Goal: Information Seeking & Learning: Learn about a topic

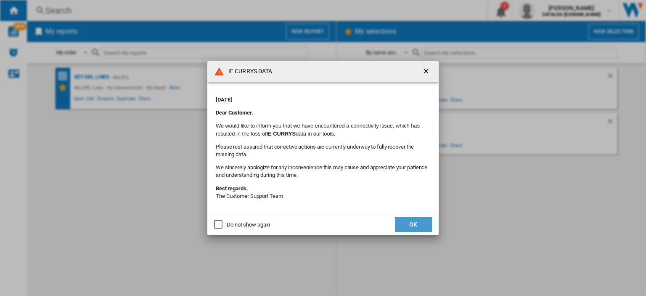
click at [414, 230] on button "OK" at bounding box center [413, 224] width 37 height 15
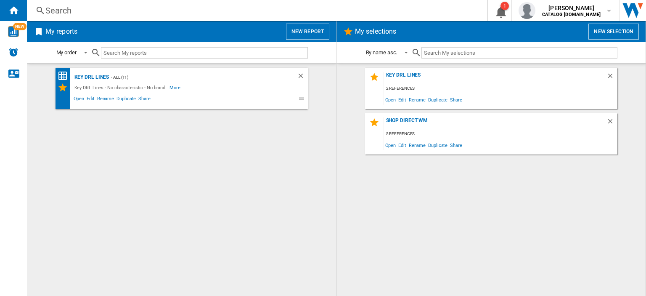
click at [60, 11] on div "Search" at bounding box center [255, 11] width 420 height 12
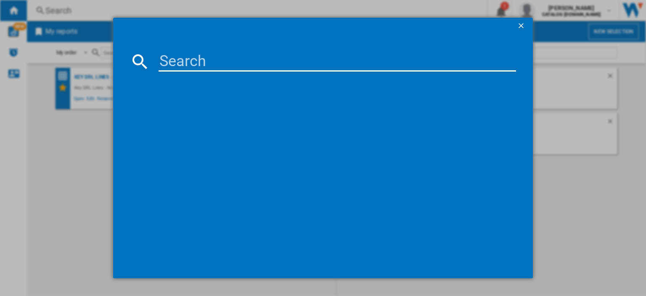
click at [168, 61] on input at bounding box center [337, 61] width 357 height 20
type input "hoi68pt1sx"
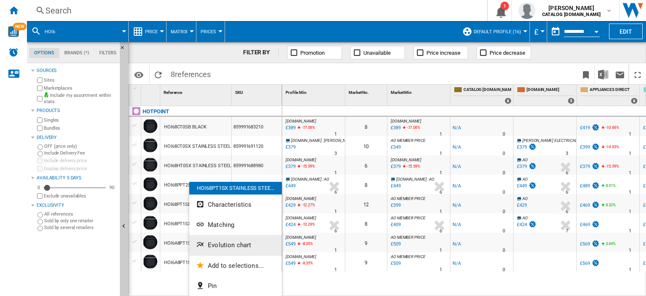
click at [221, 248] on span "Evolution chart" at bounding box center [229, 245] width 43 height 8
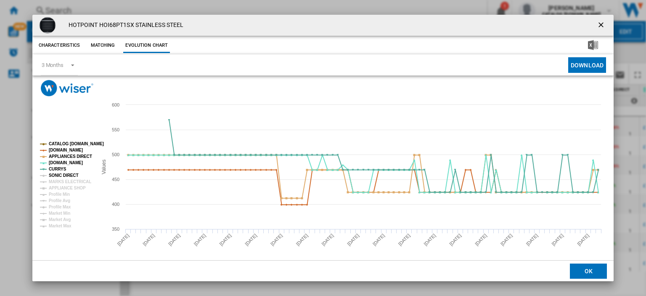
click at [57, 173] on tspan "SONIC DIRECT" at bounding box center [63, 175] width 29 height 5
click at [57, 180] on tspan "MARKS ELECTRICAL" at bounding box center [70, 181] width 42 height 5
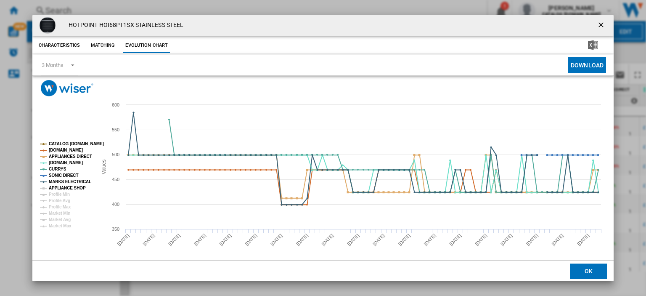
click at [58, 185] on tspan "APPLIANCE SHOP" at bounding box center [67, 187] width 37 height 5
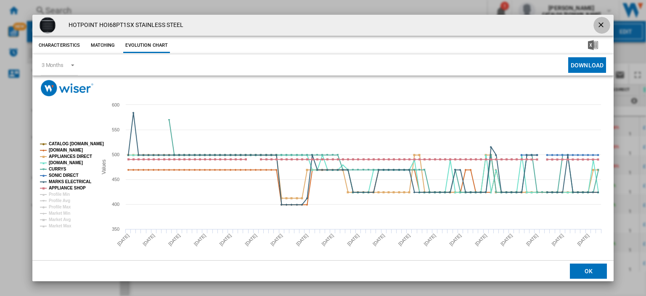
click at [597, 26] on ng-md-icon "getI18NText('BUTTONS.CLOSE_DIALOG')" at bounding box center [602, 26] width 10 height 10
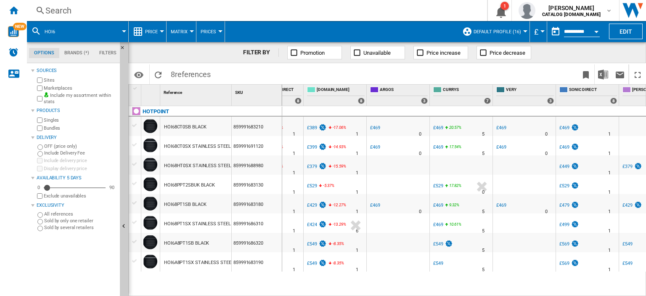
scroll to position [0, 498]
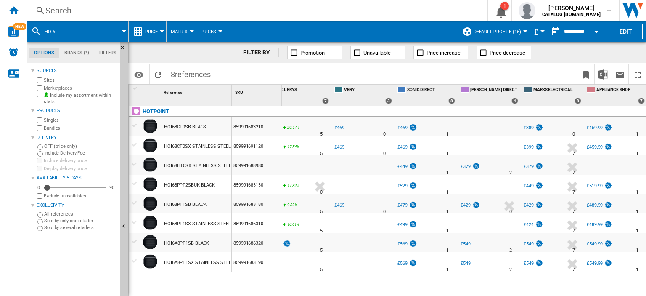
click at [529, 224] on div "£424" at bounding box center [528, 224] width 10 height 5
